Goal: Information Seeking & Learning: Learn about a topic

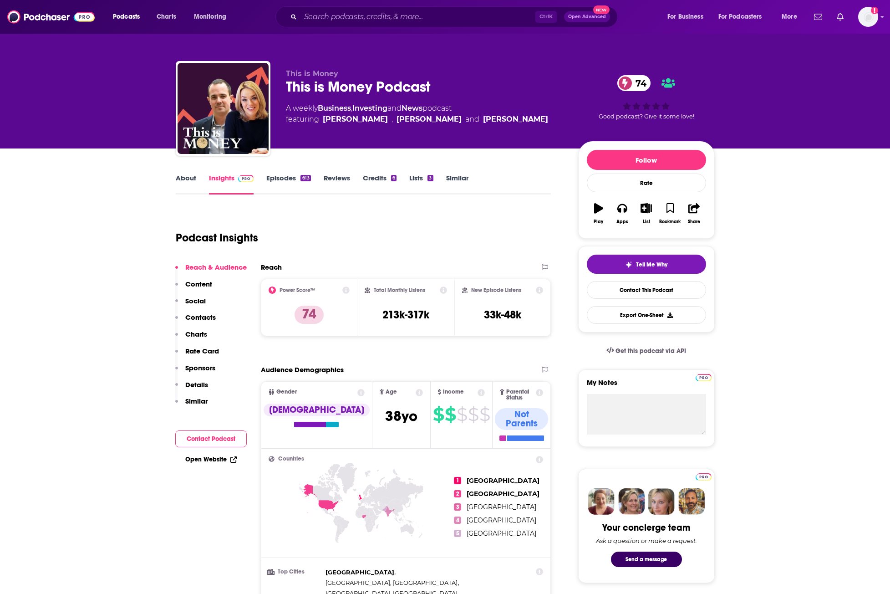
click at [367, 247] on div "Podcast Insights" at bounding box center [360, 232] width 368 height 46
click at [428, 13] on input "Search podcasts, credits, & more..." at bounding box center [417, 17] width 235 height 15
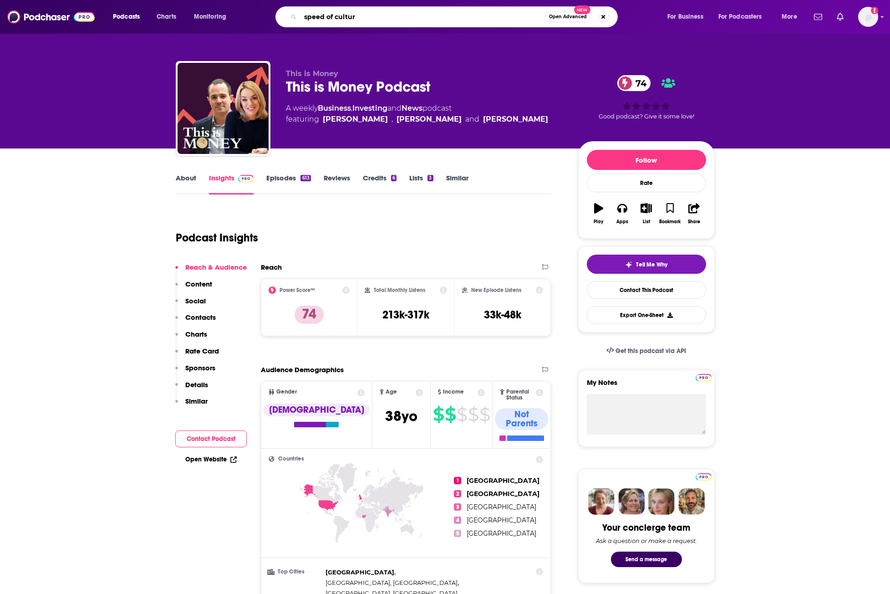
type input "speed of culture"
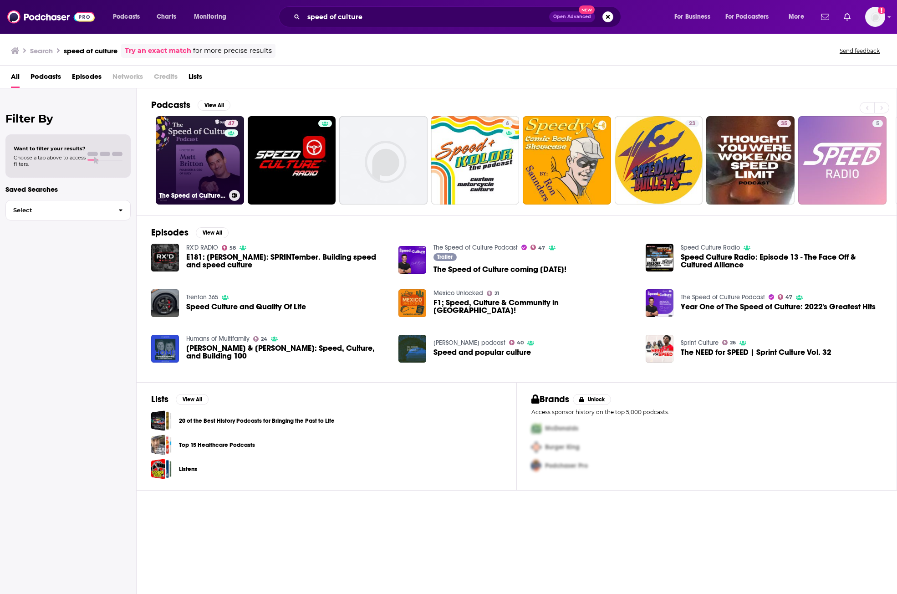
click at [201, 167] on link "47 The Speed of Culture Podcast" at bounding box center [200, 160] width 88 height 88
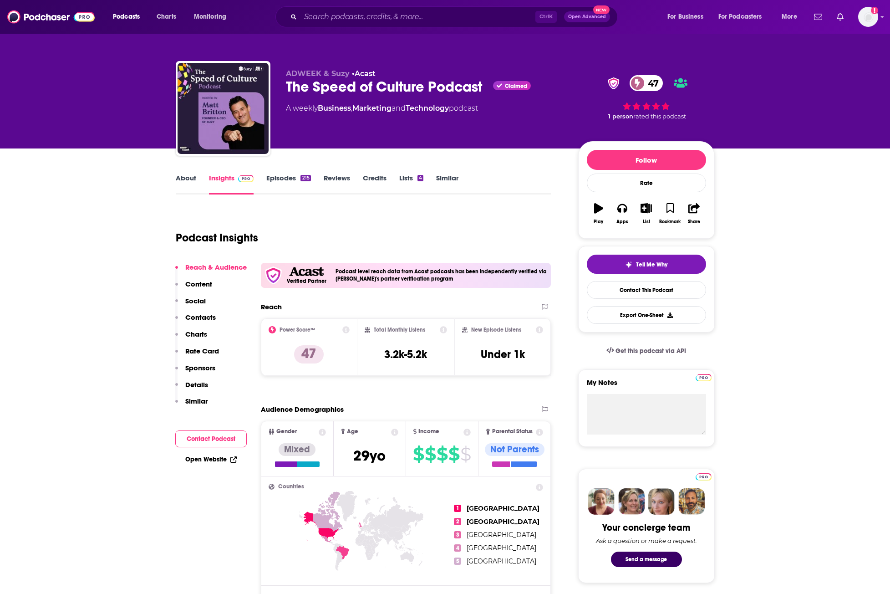
click at [178, 173] on link "About" at bounding box center [186, 183] width 20 height 21
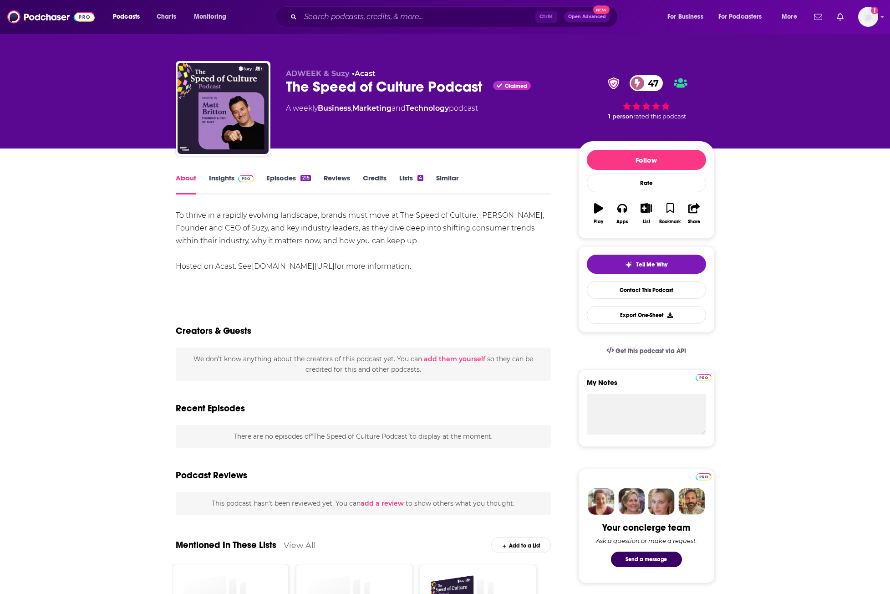
click at [222, 179] on link "Insights" at bounding box center [231, 183] width 45 height 21
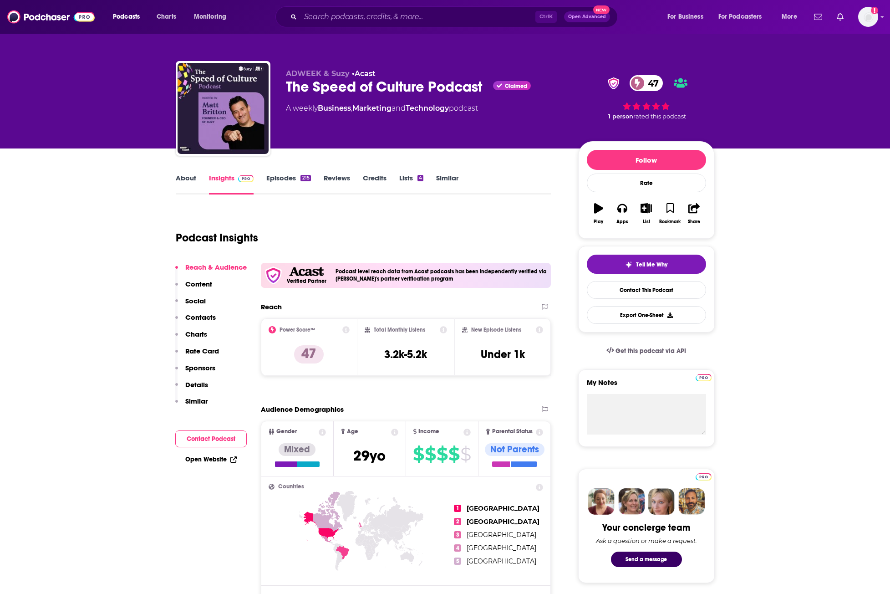
click at [178, 182] on link "About" at bounding box center [186, 183] width 20 height 21
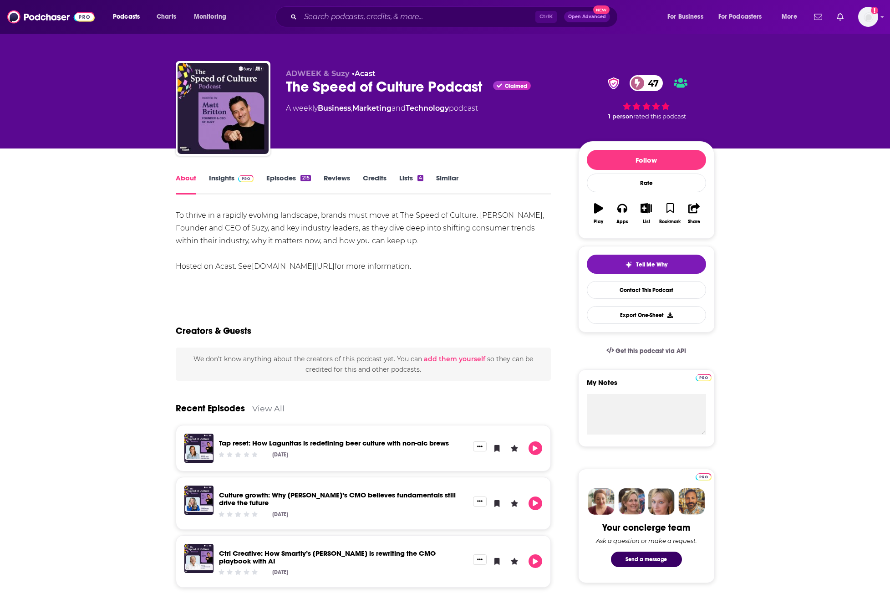
scroll to position [204, 0]
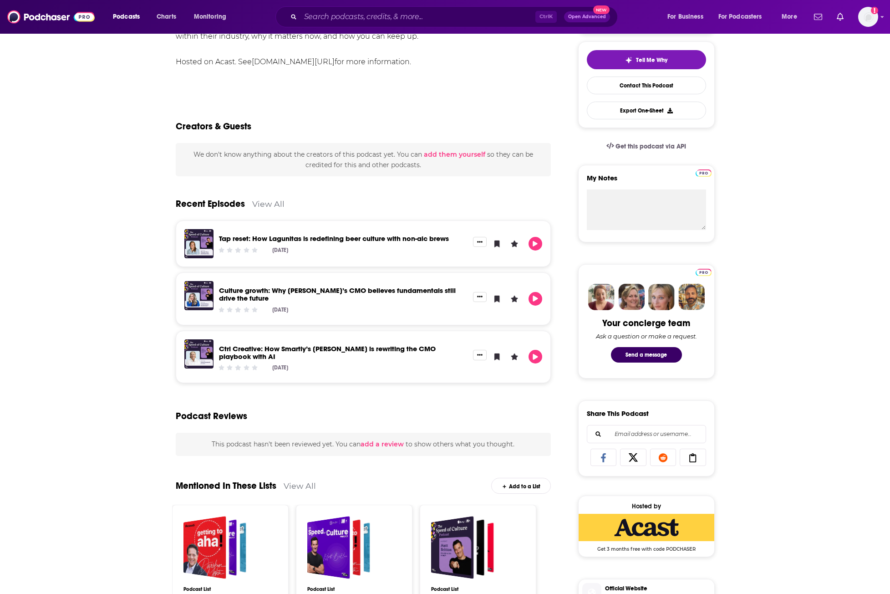
click at [260, 209] on div "Recent Episodes View All" at bounding box center [363, 198] width 375 height 44
click at [265, 205] on link "View All" at bounding box center [268, 204] width 32 height 10
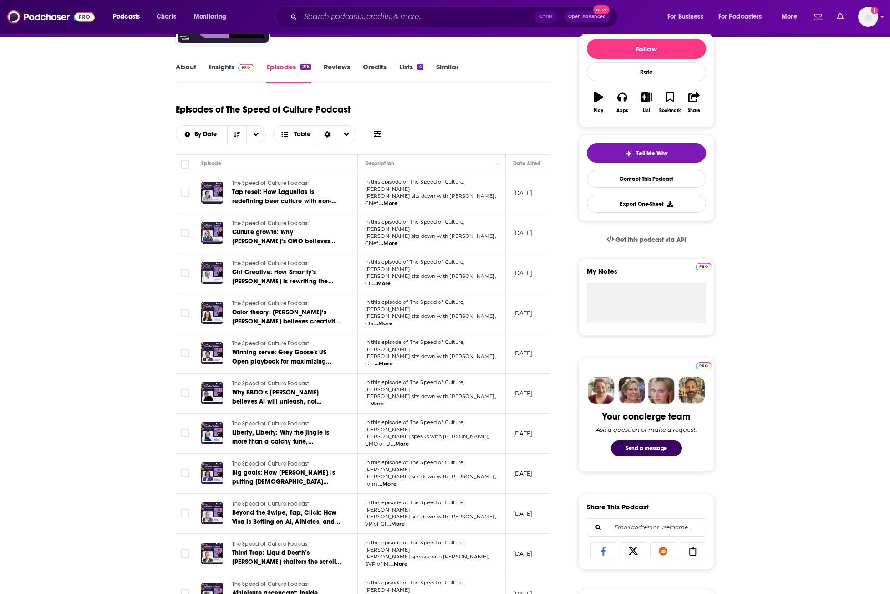
scroll to position [129, 0]
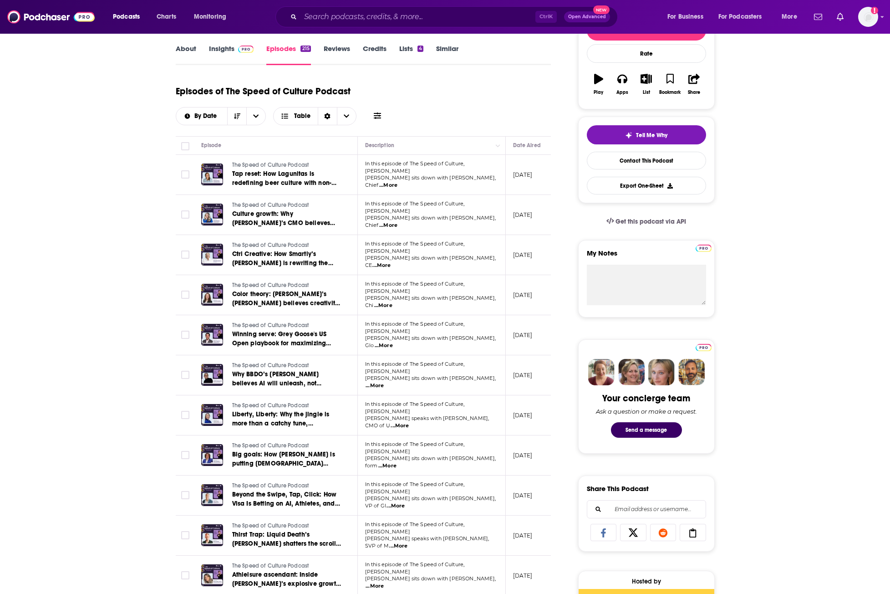
click at [392, 302] on span "...More" at bounding box center [383, 305] width 18 height 7
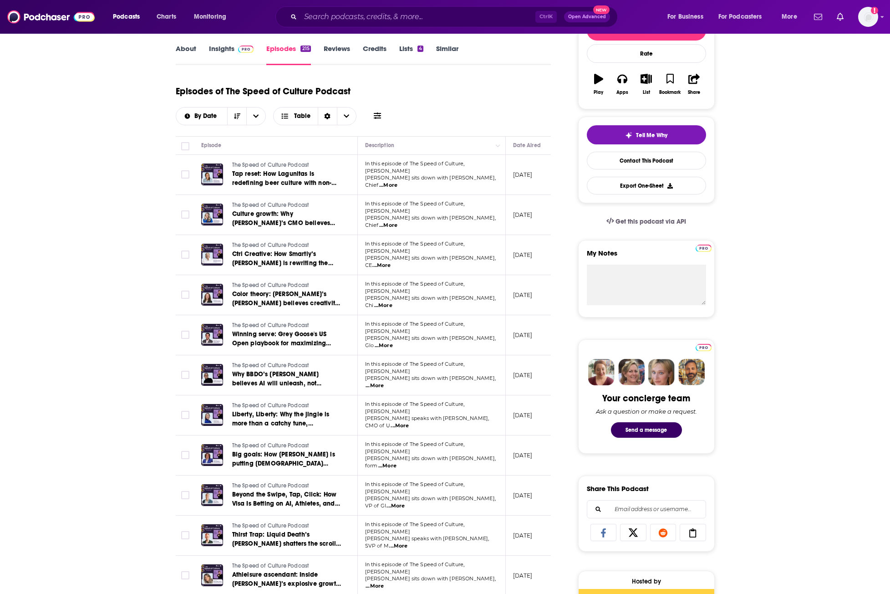
click at [393, 342] on span "...More" at bounding box center [384, 345] width 18 height 7
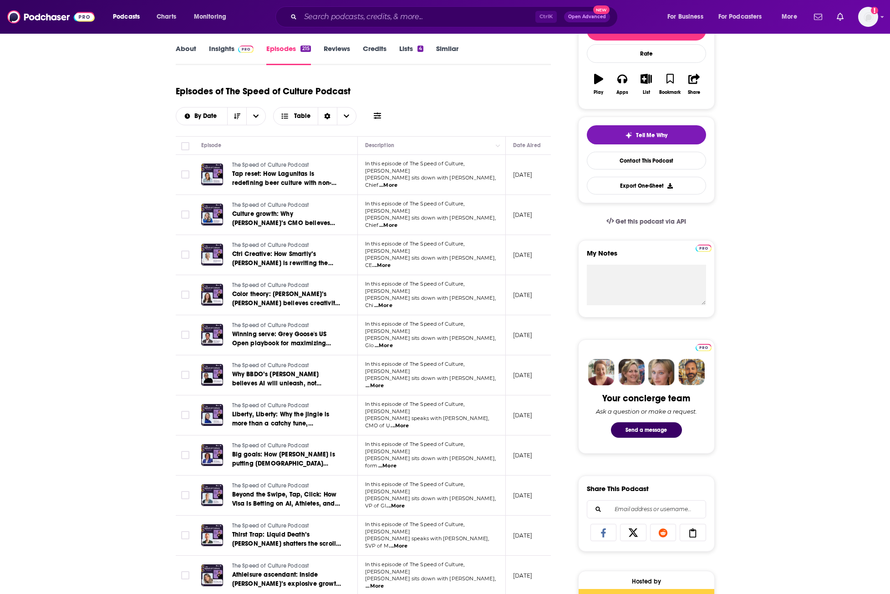
click at [384, 382] on span "...More" at bounding box center [374, 385] width 18 height 7
click at [409, 422] on span "...More" at bounding box center [400, 425] width 18 height 7
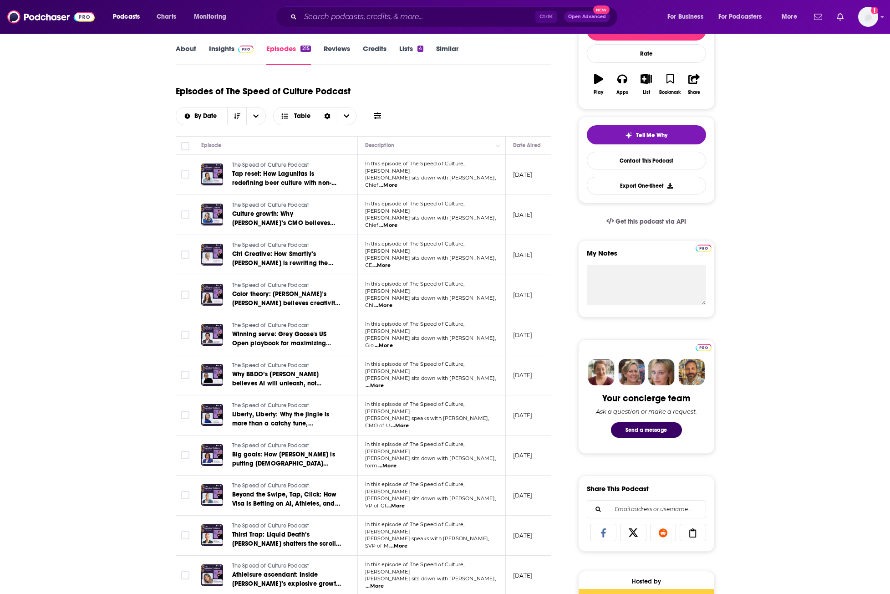
click at [396, 462] on span "...More" at bounding box center [387, 465] width 18 height 7
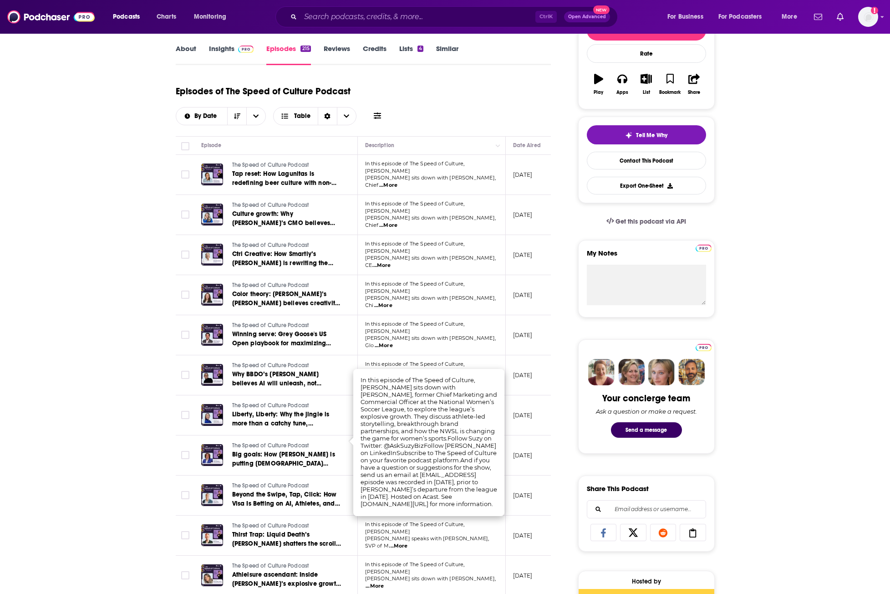
click at [548, 435] on td "[DATE]" at bounding box center [535, 455] width 59 height 40
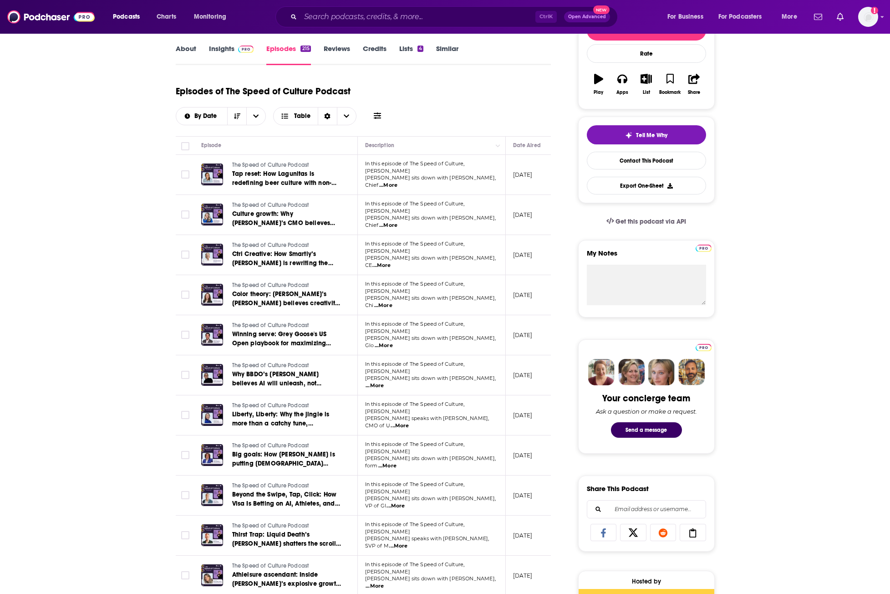
click at [405, 502] on span "...More" at bounding box center [395, 505] width 18 height 7
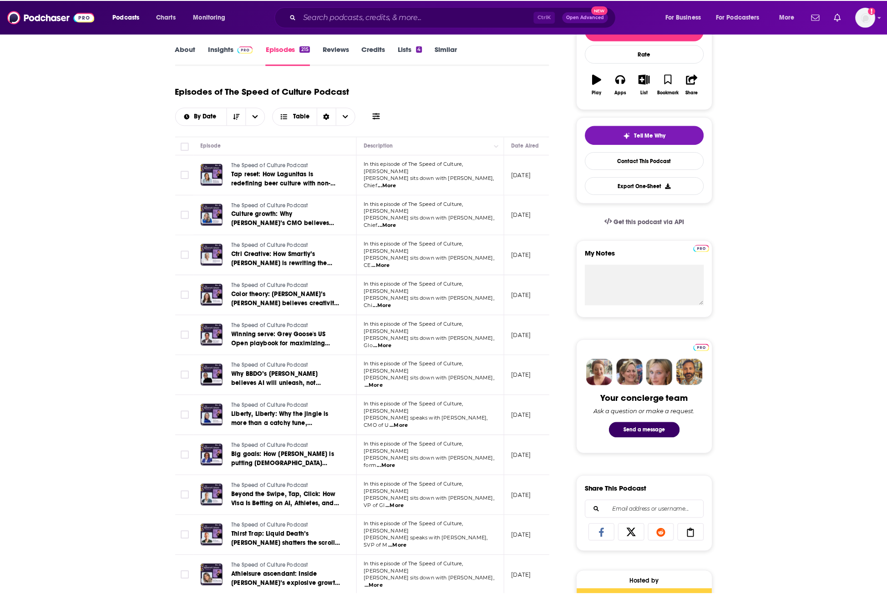
scroll to position [271, 0]
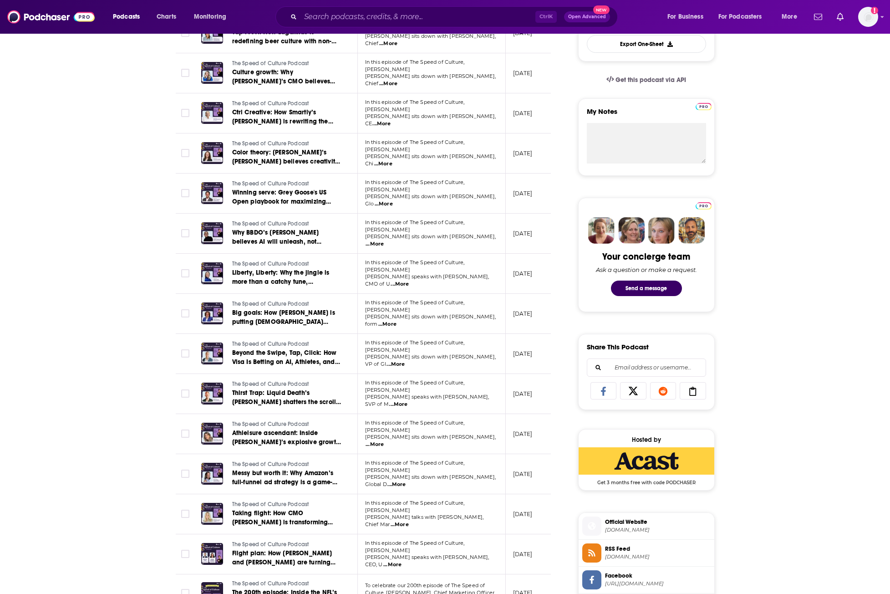
click at [384, 441] on span "...More" at bounding box center [374, 444] width 18 height 7
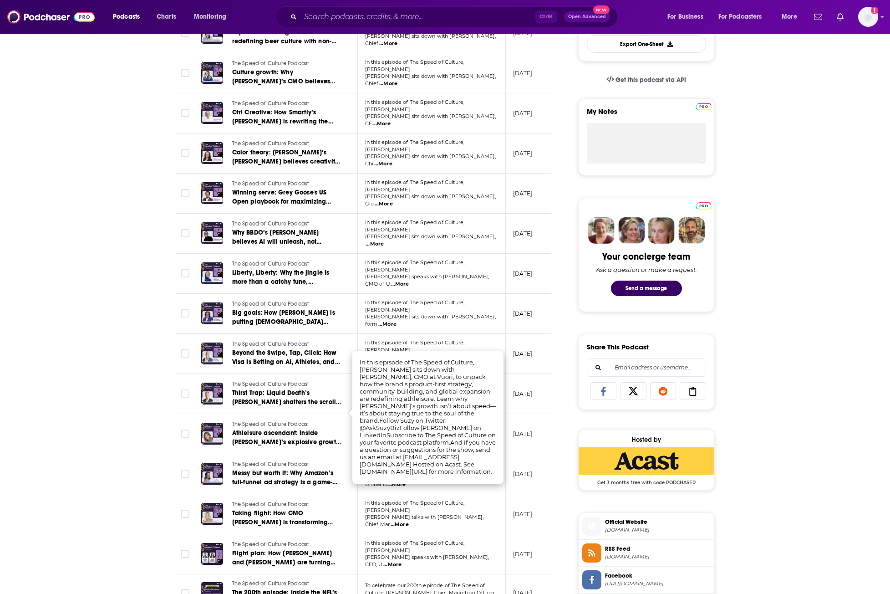
click at [564, 406] on div "About Insights Episodes 215 Reviews Credits Lists 4 Similar Episodes of The Spe…" at bounding box center [369, 498] width 417 height 1195
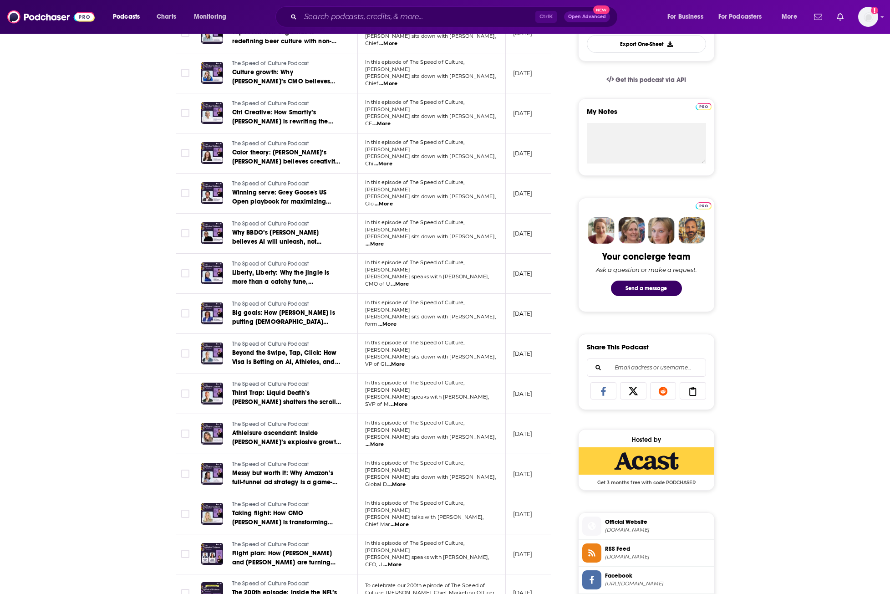
click at [409, 521] on span "...More" at bounding box center [400, 524] width 18 height 7
click at [570, 493] on div "About Insights Episodes 215 Reviews Credits Lists 4 Similar Episodes of The Spe…" at bounding box center [369, 498] width 417 height 1195
click at [401, 561] on span "...More" at bounding box center [392, 564] width 18 height 7
click at [553, 502] on div "About Insights Episodes 215 Reviews Credits Lists 4 Similar Episodes of The Spe…" at bounding box center [369, 498] width 417 height 1195
click at [857, 268] on div "About Insights Episodes 215 Reviews Credits Lists 4 Similar Episodes of The Spe…" at bounding box center [445, 487] width 890 height 1218
